Goal: Task Accomplishment & Management: Manage account settings

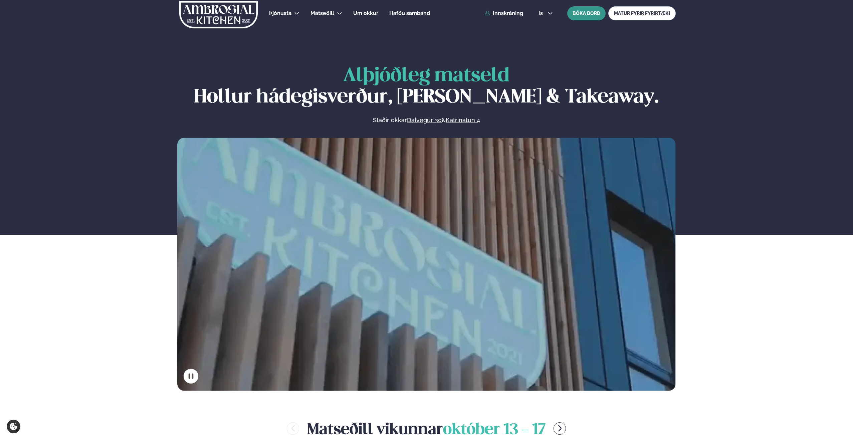
click at [589, 17] on button "BÓKA BORÐ" at bounding box center [586, 13] width 38 height 14
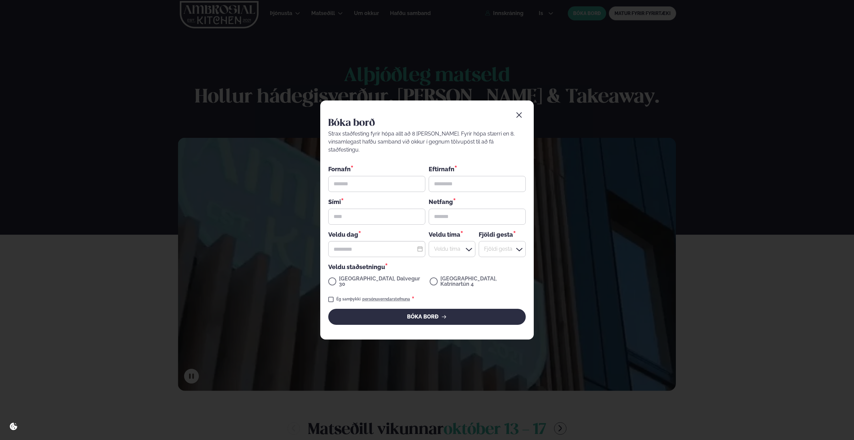
drag, startPoint x: 520, startPoint y: 119, endPoint x: 522, endPoint y: 114, distance: 5.2
click at [521, 117] on button "button" at bounding box center [519, 114] width 13 height 13
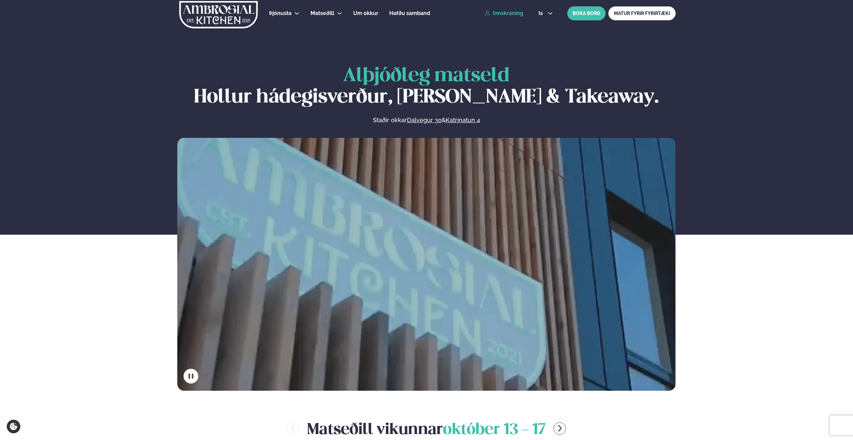
click at [511, 11] on link "Innskráning" at bounding box center [504, 13] width 38 height 6
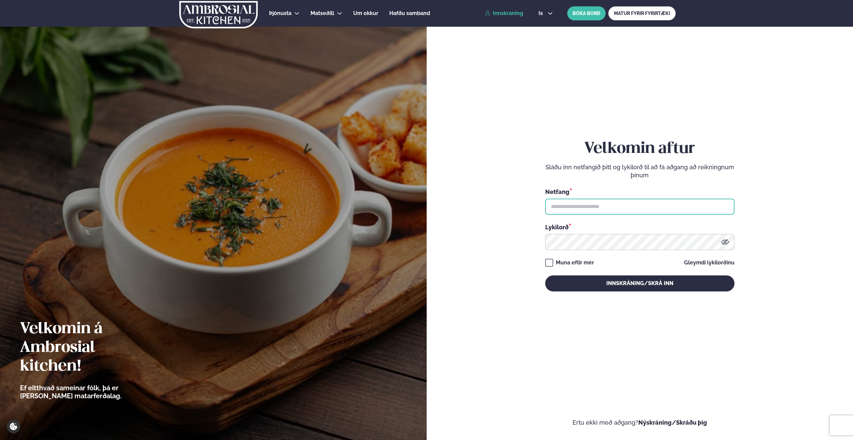
click at [597, 211] on input "text" at bounding box center [639, 207] width 189 height 16
type input "**********"
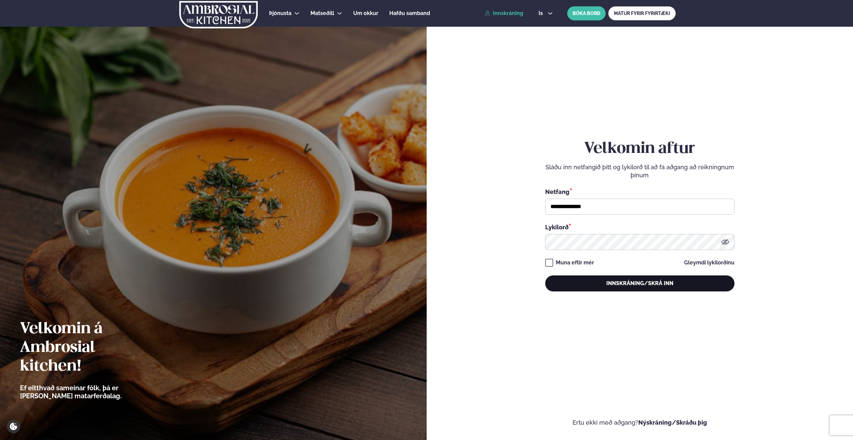
click at [645, 285] on button "Innskráning/Skrá inn" at bounding box center [639, 283] width 189 height 16
